Goal: Task Accomplishment & Management: Complete application form

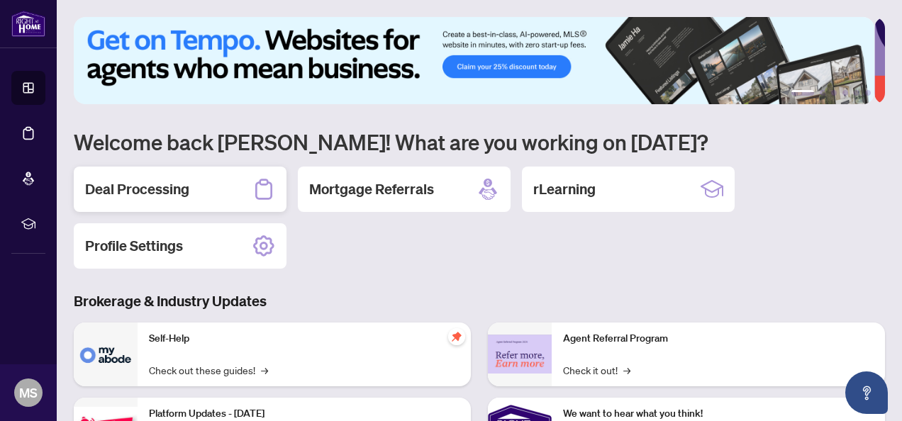
click at [127, 186] on h2 "Deal Processing" at bounding box center [137, 189] width 104 height 20
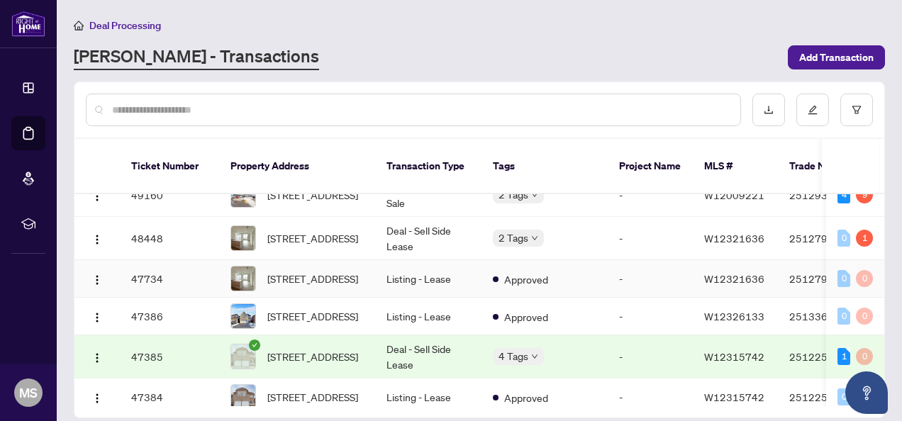
scroll to position [71, 0]
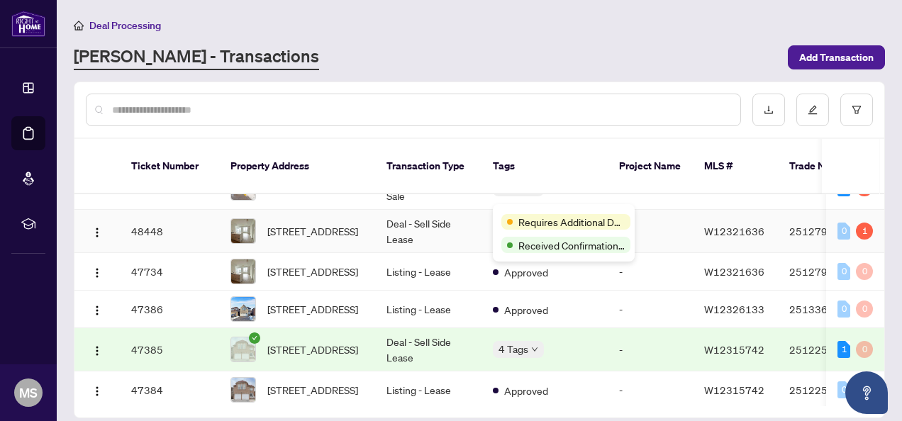
click at [514, 213] on div "Requires Additional Docs" at bounding box center [563, 221] width 125 height 17
click at [438, 210] on td "Deal - Sell Side Lease" at bounding box center [428, 231] width 106 height 43
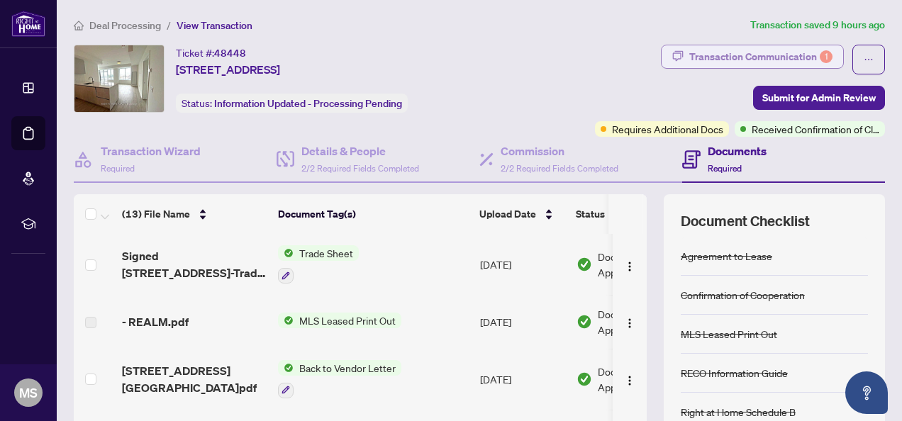
click at [735, 52] on div "Transaction Communication 1" at bounding box center [760, 56] width 143 height 23
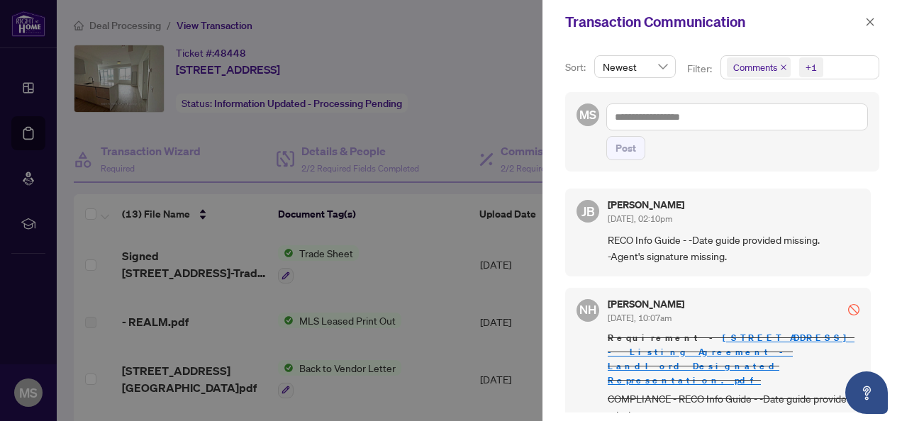
click at [492, 240] on div at bounding box center [451, 210] width 902 height 421
click at [498, 298] on div at bounding box center [451, 210] width 902 height 421
click at [872, 21] on icon "close" at bounding box center [870, 22] width 10 height 10
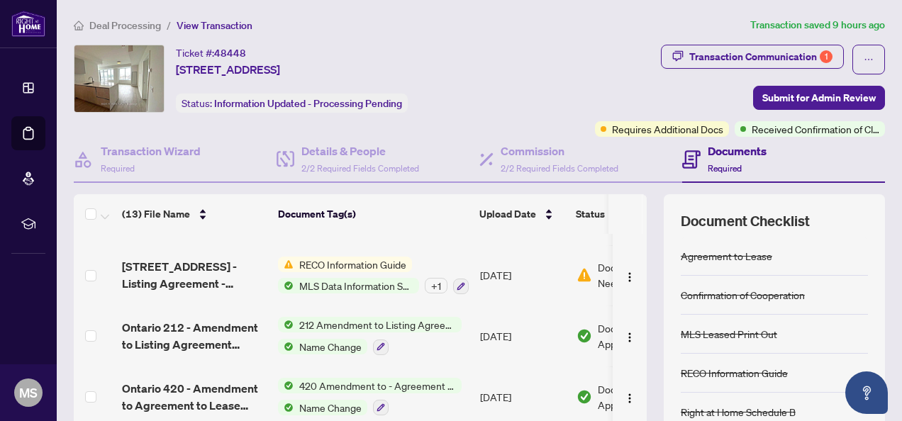
scroll to position [426, 0]
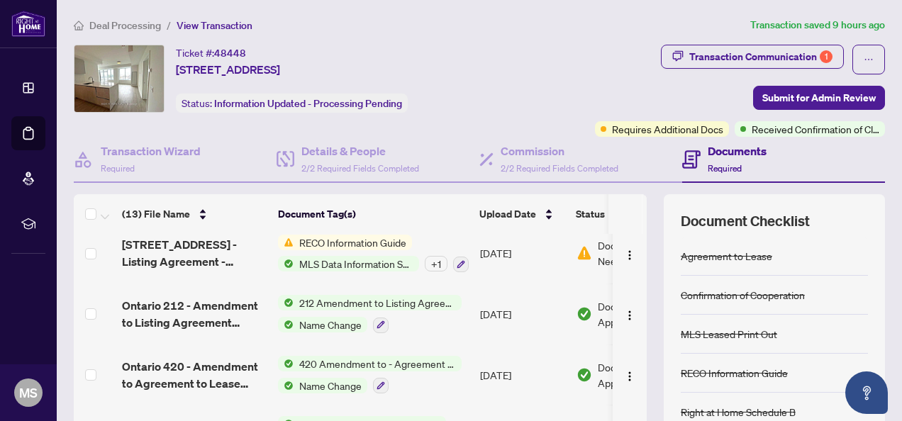
click at [354, 238] on span "RECO Information Guide" at bounding box center [353, 243] width 118 height 16
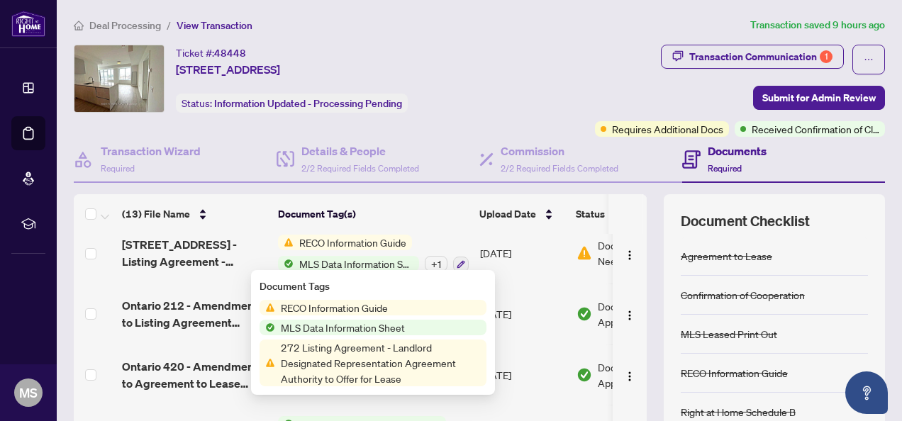
click at [339, 309] on span "RECO Information Guide" at bounding box center [334, 308] width 118 height 16
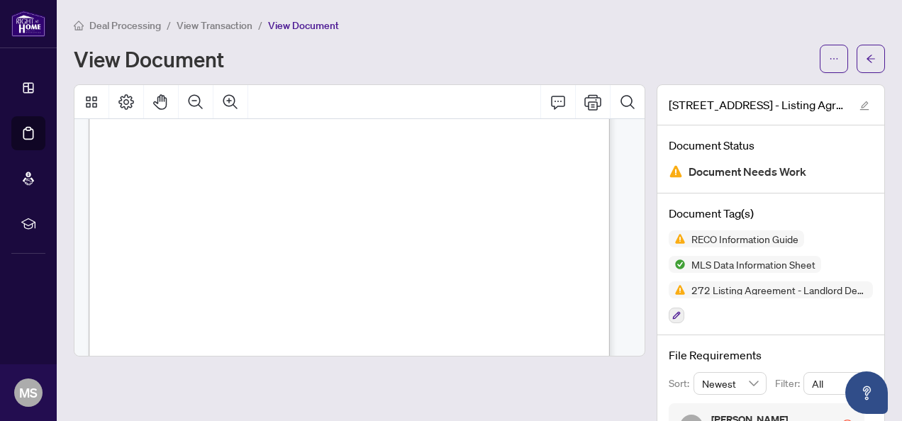
scroll to position [12577, 0]
click at [829, 61] on icon "ellipsis" at bounding box center [834, 59] width 10 height 10
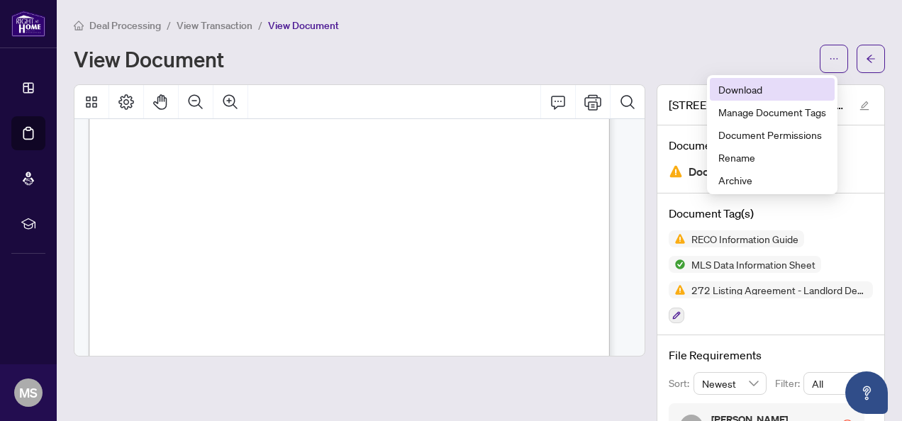
click at [756, 82] on span "Download" at bounding box center [772, 90] width 108 height 16
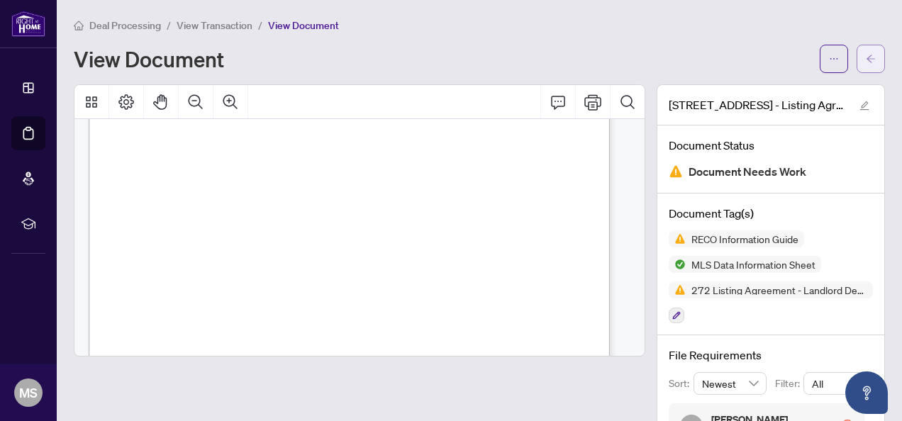
click at [866, 57] on icon "arrow-left" at bounding box center [871, 59] width 10 height 10
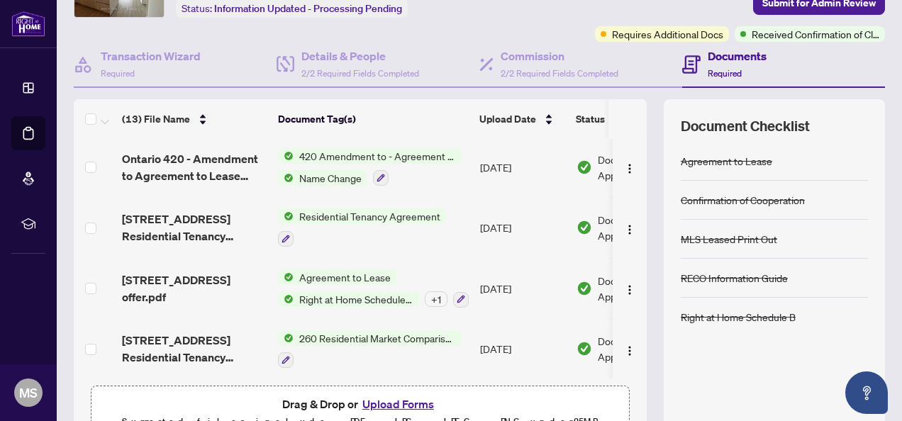
scroll to position [170, 0]
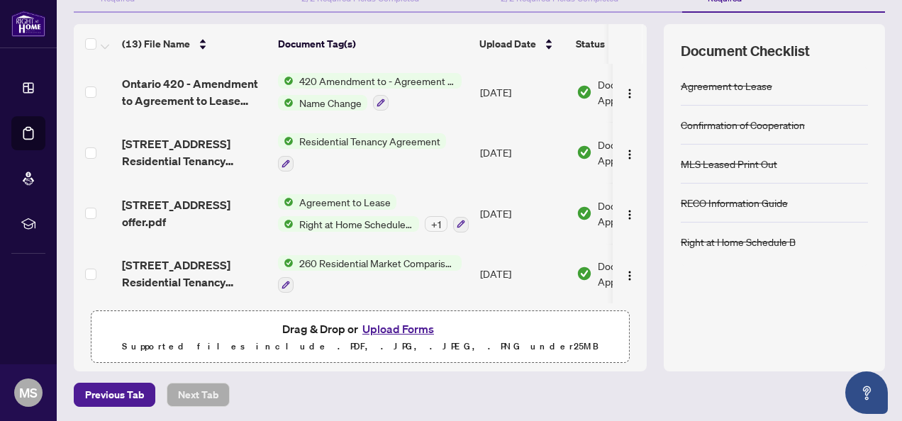
click at [404, 326] on button "Upload Forms" at bounding box center [398, 329] width 80 height 18
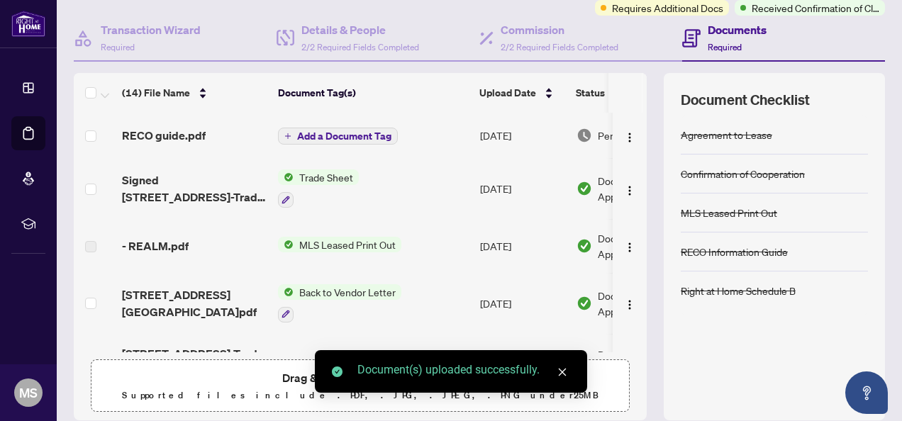
scroll to position [99, 0]
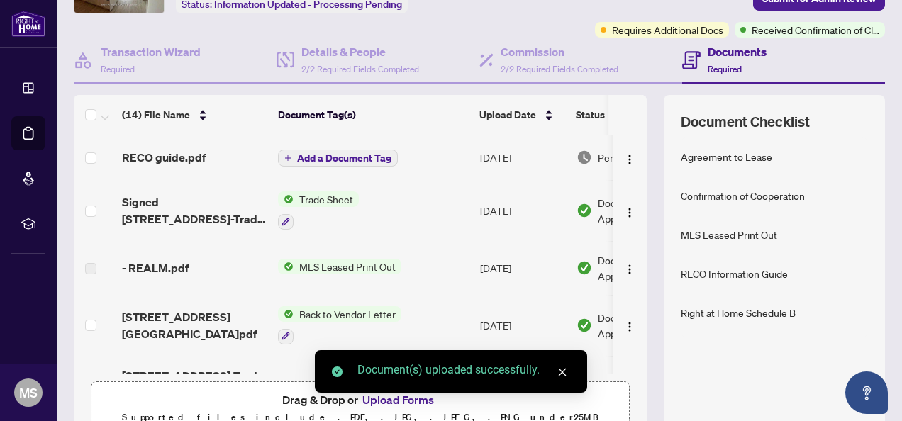
click at [333, 157] on span "Add a Document Tag" at bounding box center [344, 158] width 94 height 10
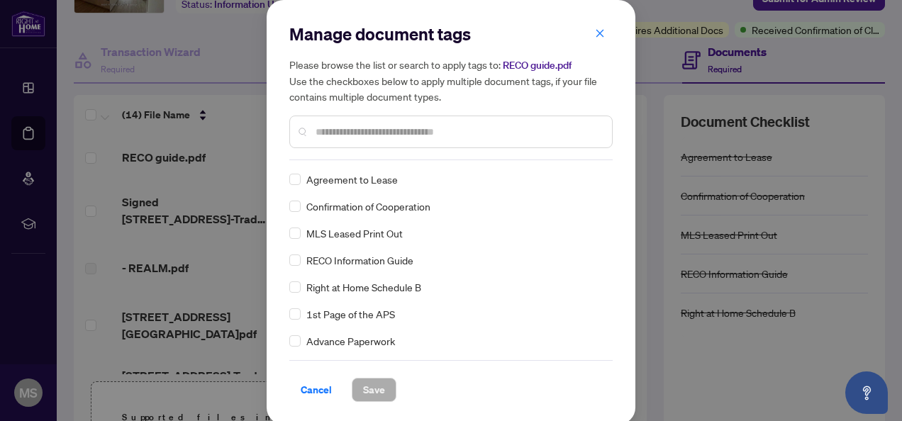
click at [335, 135] on input "text" at bounding box center [458, 132] width 285 height 16
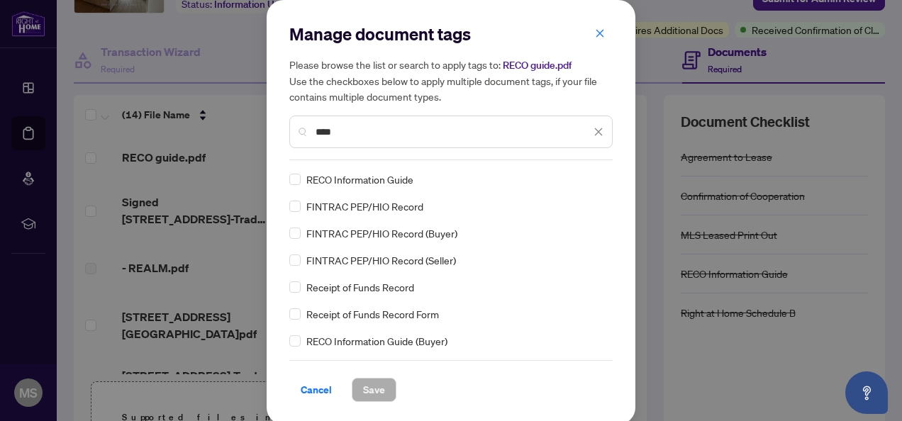
type input "****"
click at [363, 390] on span "Save" at bounding box center [374, 390] width 22 height 23
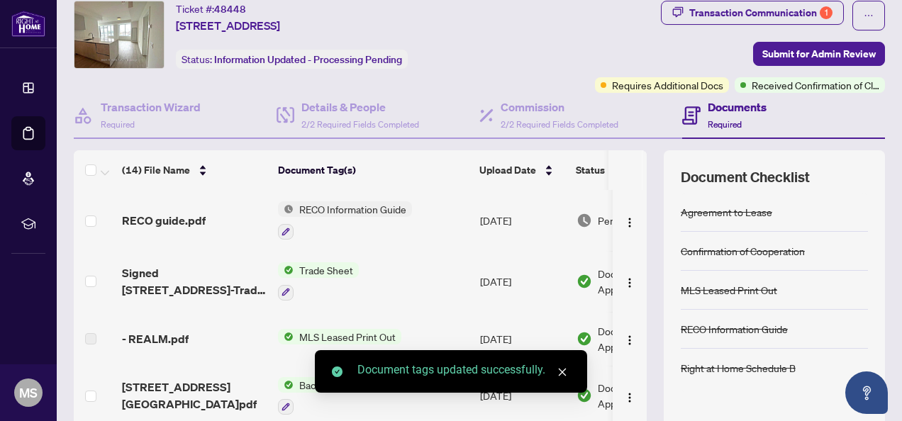
scroll to position [0, 0]
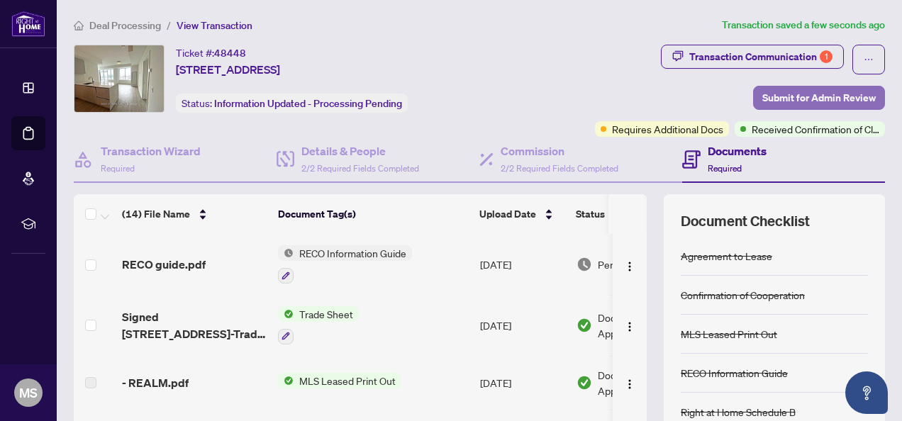
click at [784, 96] on span "Submit for Admin Review" at bounding box center [818, 98] width 113 height 23
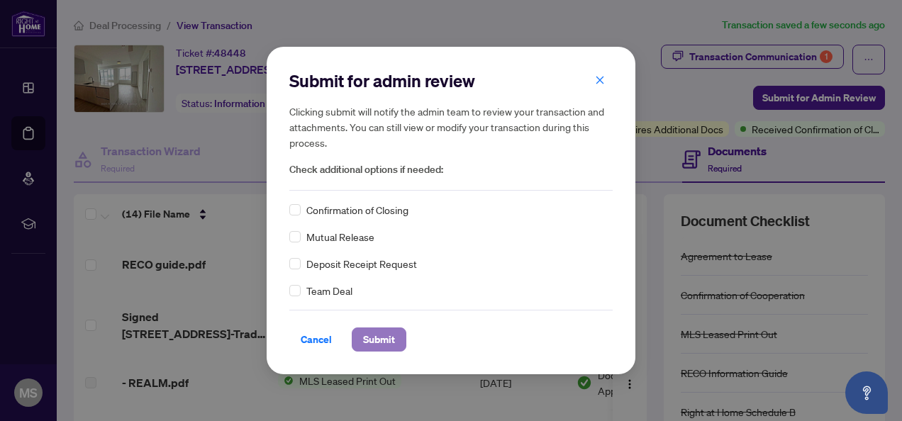
click at [380, 341] on span "Submit" at bounding box center [379, 339] width 32 height 23
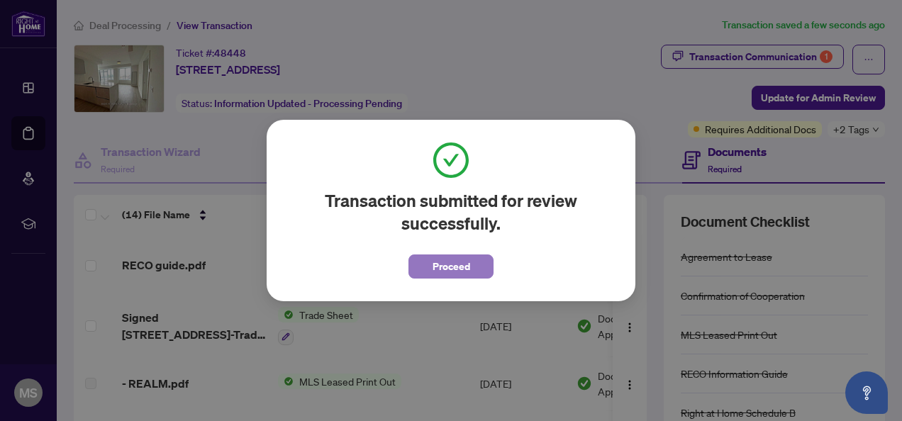
click at [437, 266] on span "Proceed" at bounding box center [452, 266] width 38 height 23
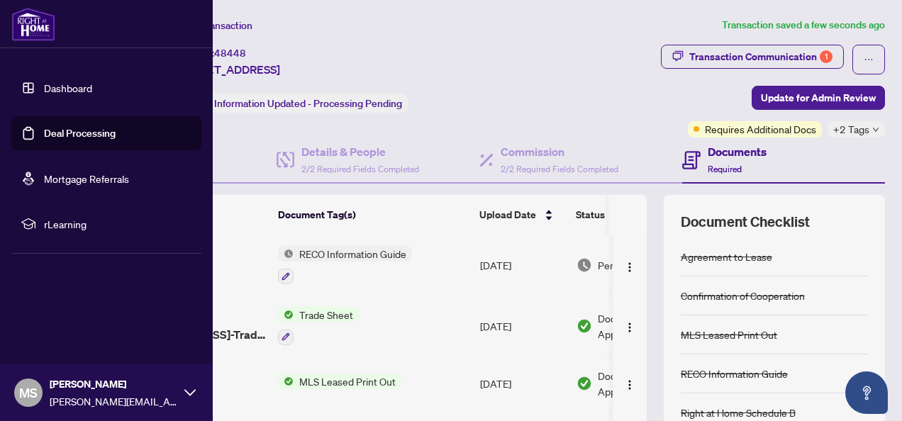
click at [67, 135] on link "Deal Processing" at bounding box center [80, 133] width 72 height 13
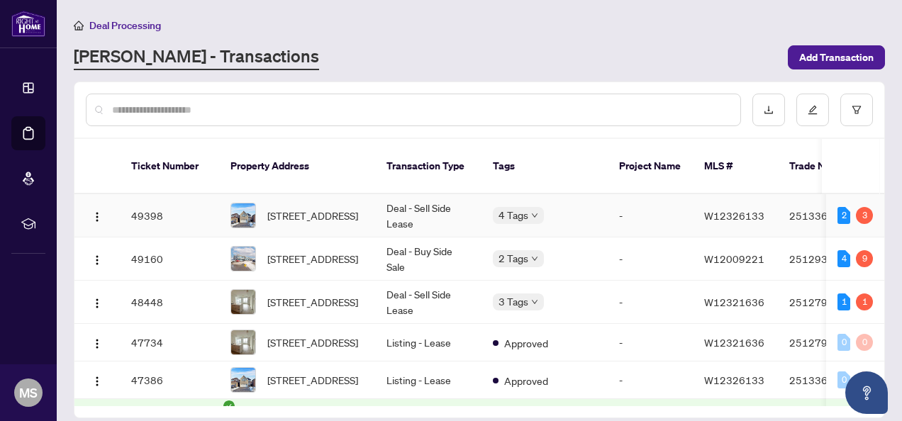
click at [413, 195] on td "Deal - Sell Side Lease" at bounding box center [428, 215] width 106 height 43
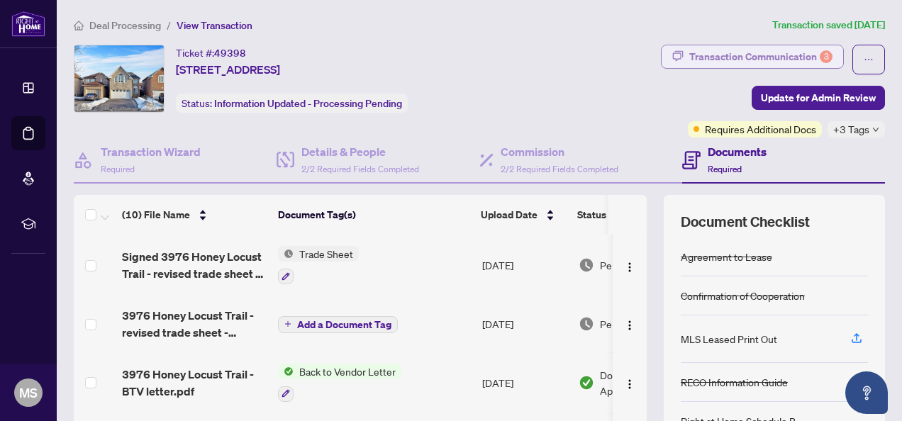
click at [739, 55] on div "Transaction Communication 3" at bounding box center [760, 56] width 143 height 23
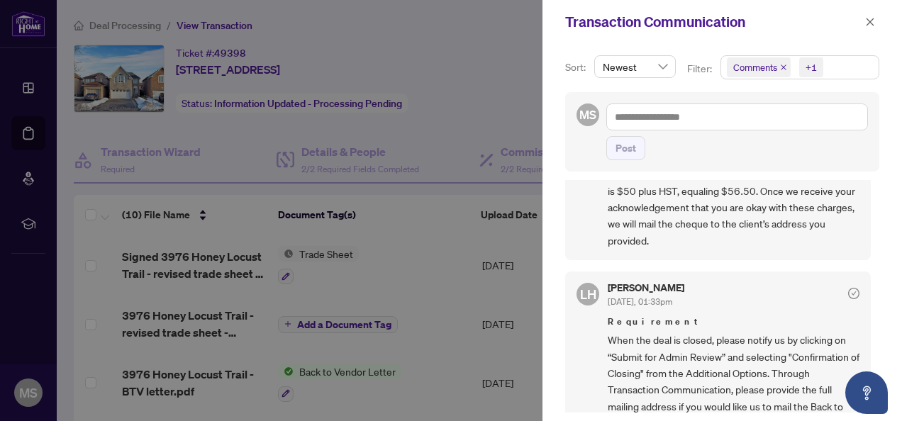
scroll to position [284, 0]
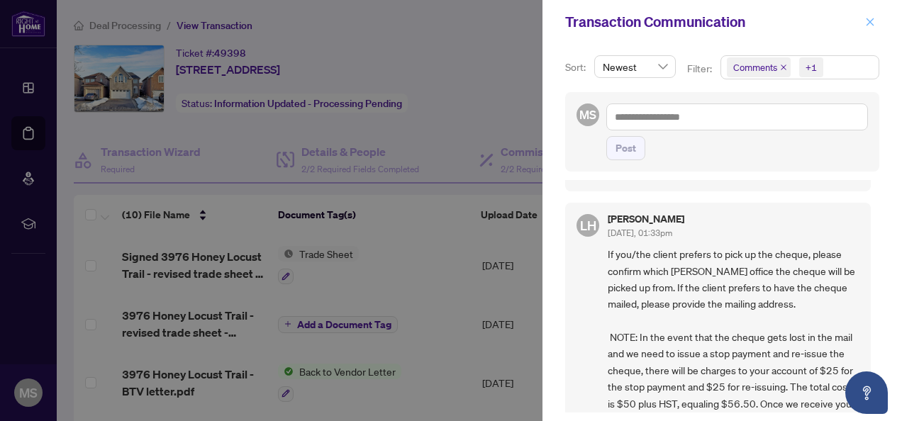
click at [870, 21] on icon "close" at bounding box center [871, 22] width 8 height 8
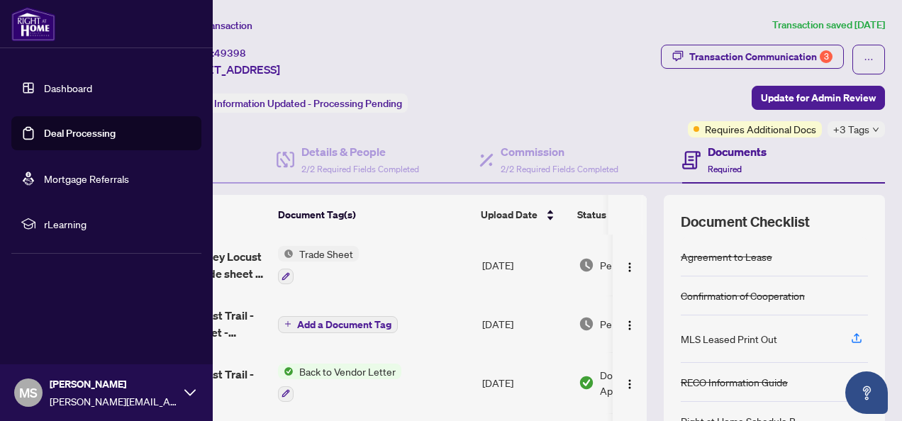
click at [72, 131] on link "Deal Processing" at bounding box center [80, 133] width 72 height 13
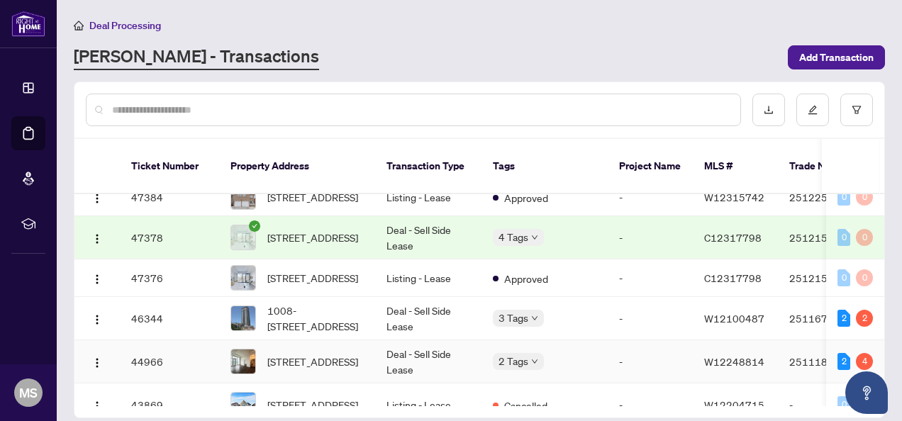
scroll to position [284, 0]
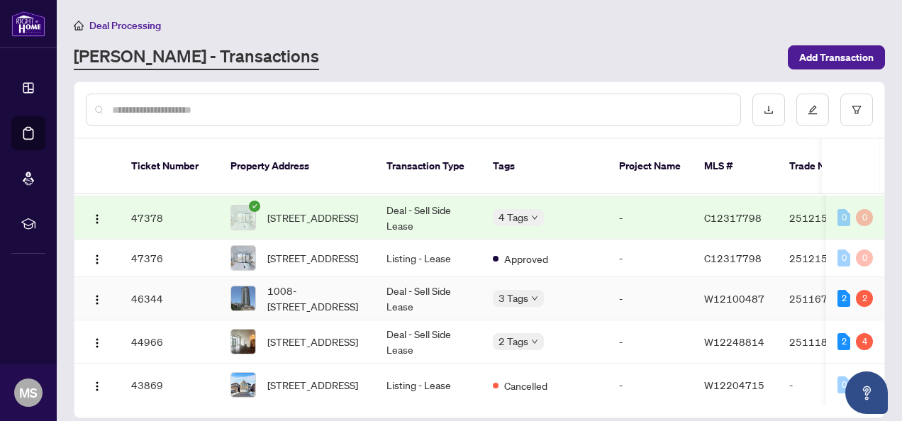
click at [418, 299] on td "Deal - Sell Side Lease" at bounding box center [428, 298] width 106 height 43
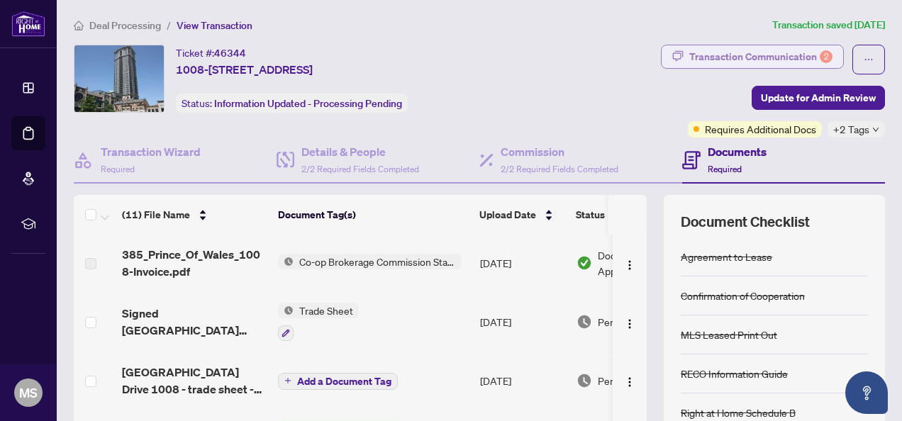
click at [728, 52] on div "Transaction Communication 2" at bounding box center [760, 56] width 143 height 23
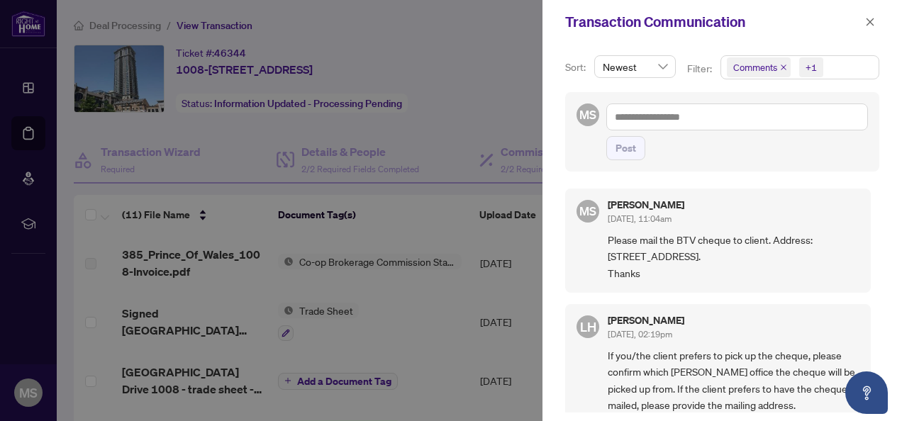
click at [515, 90] on div at bounding box center [451, 210] width 902 height 421
click at [868, 25] on icon "close" at bounding box center [870, 22] width 10 height 10
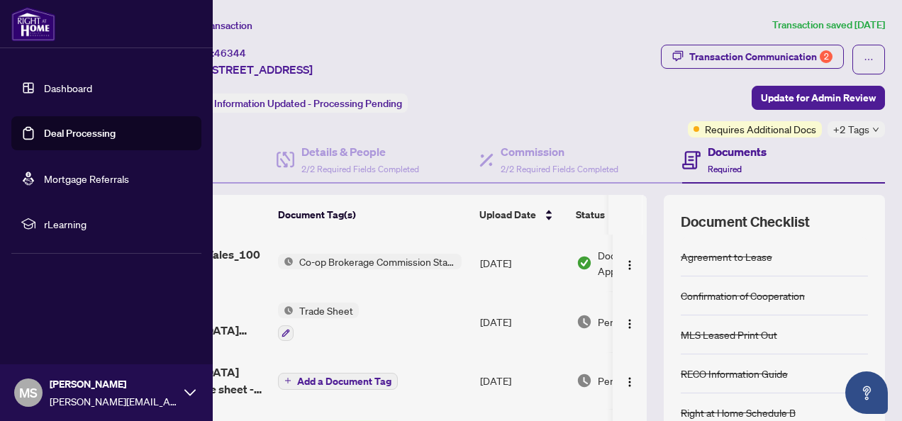
click at [67, 133] on link "Deal Processing" at bounding box center [80, 133] width 72 height 13
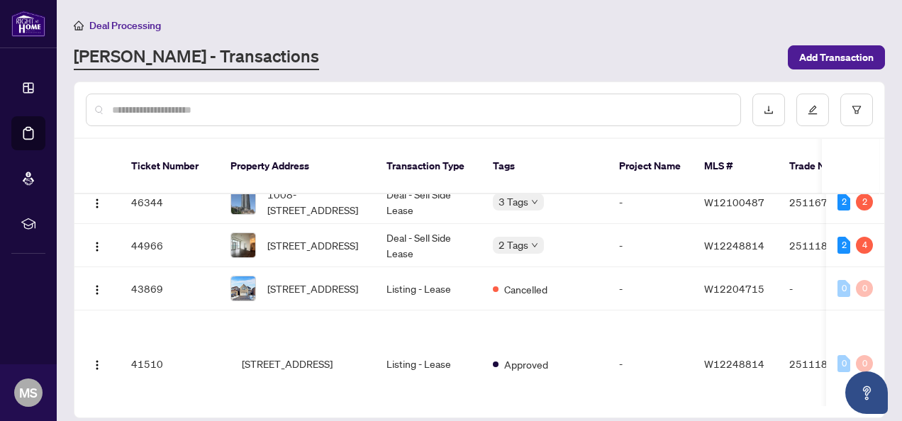
scroll to position [426, 0]
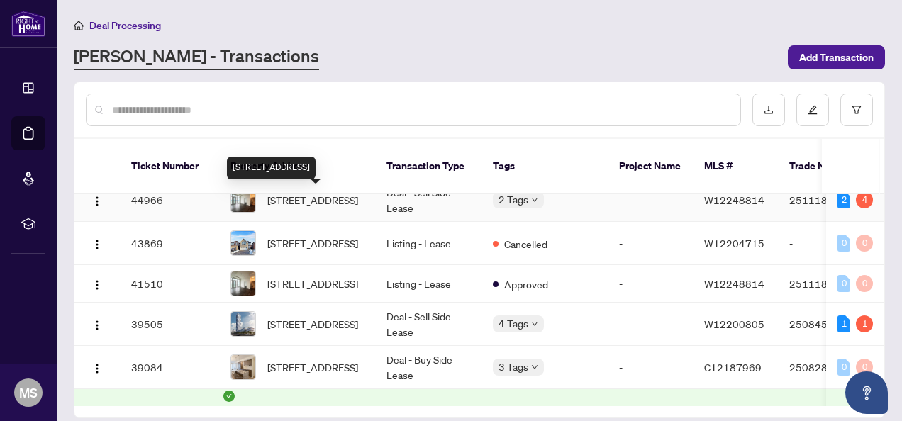
click at [341, 202] on span "[STREET_ADDRESS]" at bounding box center [312, 200] width 91 height 16
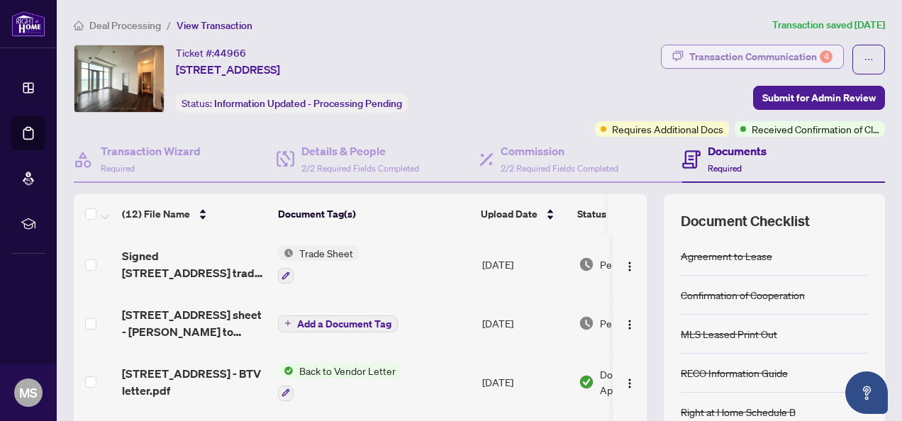
click at [704, 54] on div "Transaction Communication 4" at bounding box center [760, 56] width 143 height 23
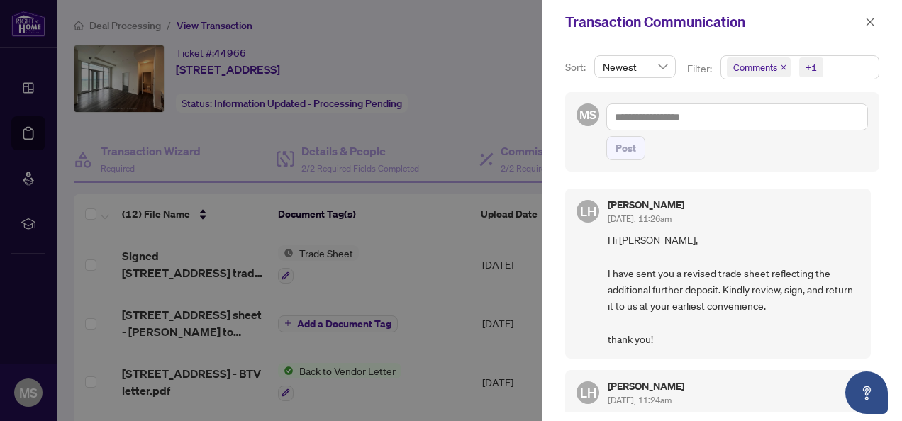
click at [525, 92] on div at bounding box center [451, 210] width 902 height 421
click at [870, 21] on icon "close" at bounding box center [870, 22] width 10 height 10
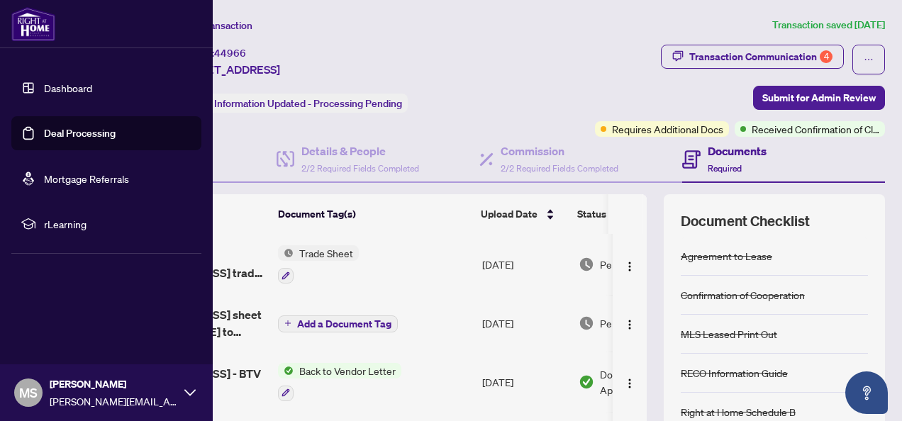
click at [67, 136] on link "Deal Processing" at bounding box center [80, 133] width 72 height 13
